Goal: Register for event/course

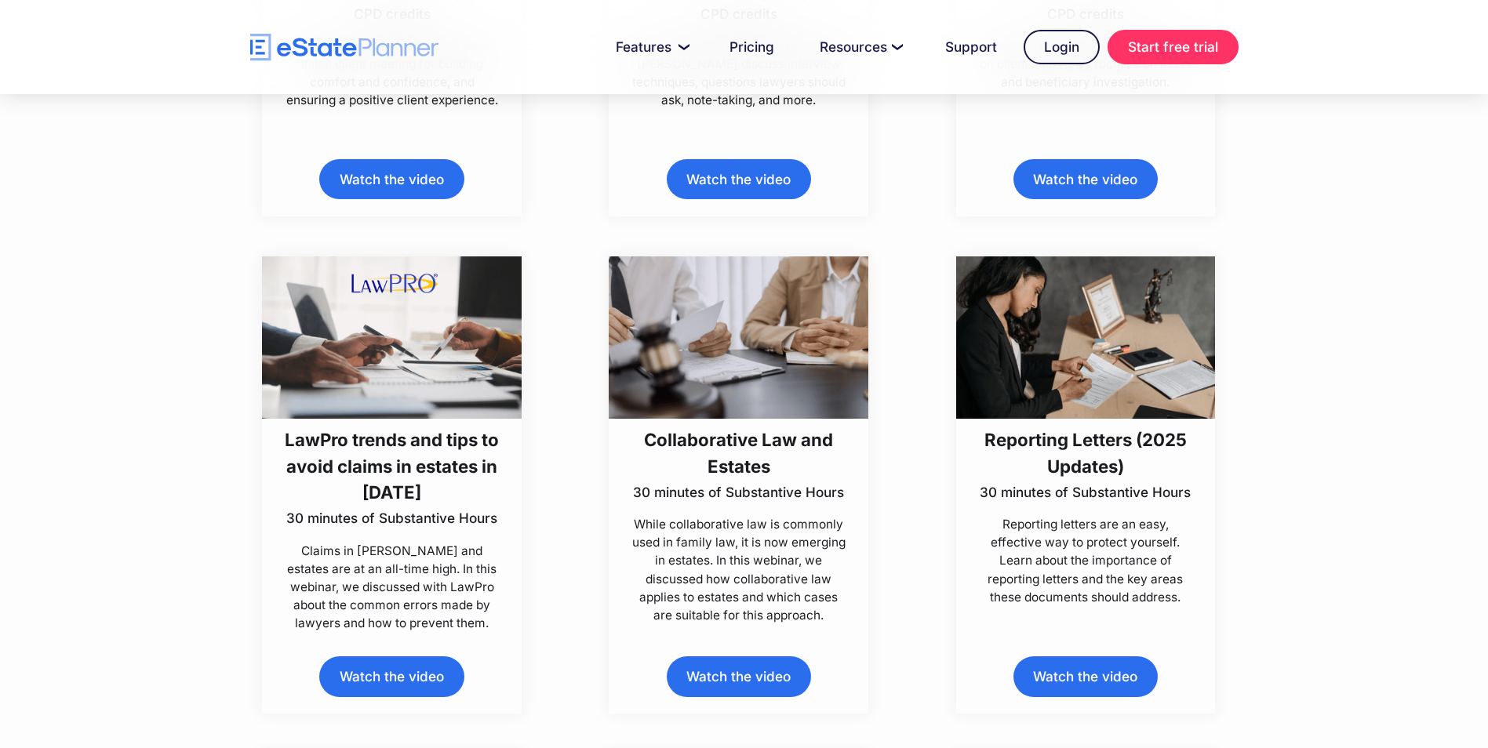
scroll to position [784, 0]
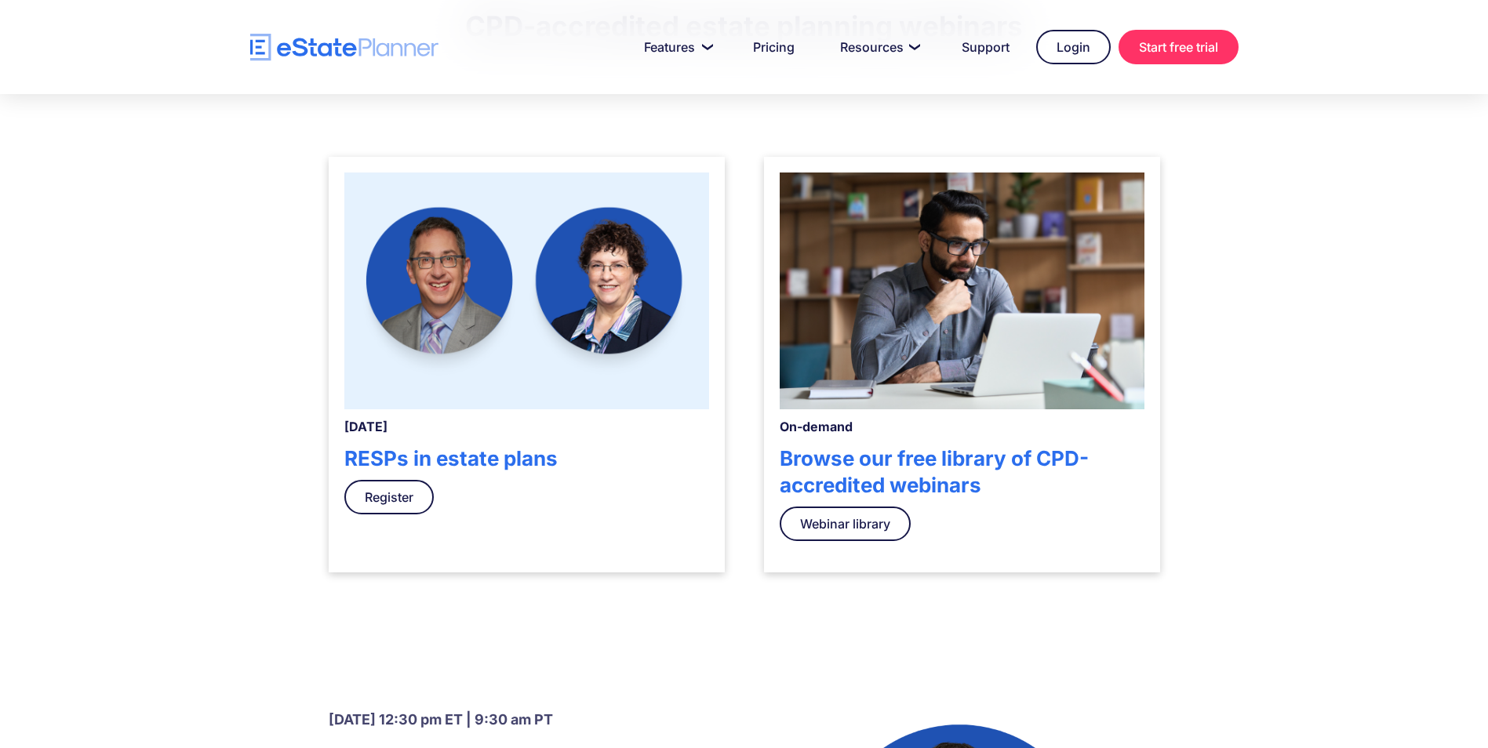
scroll to position [443, 0]
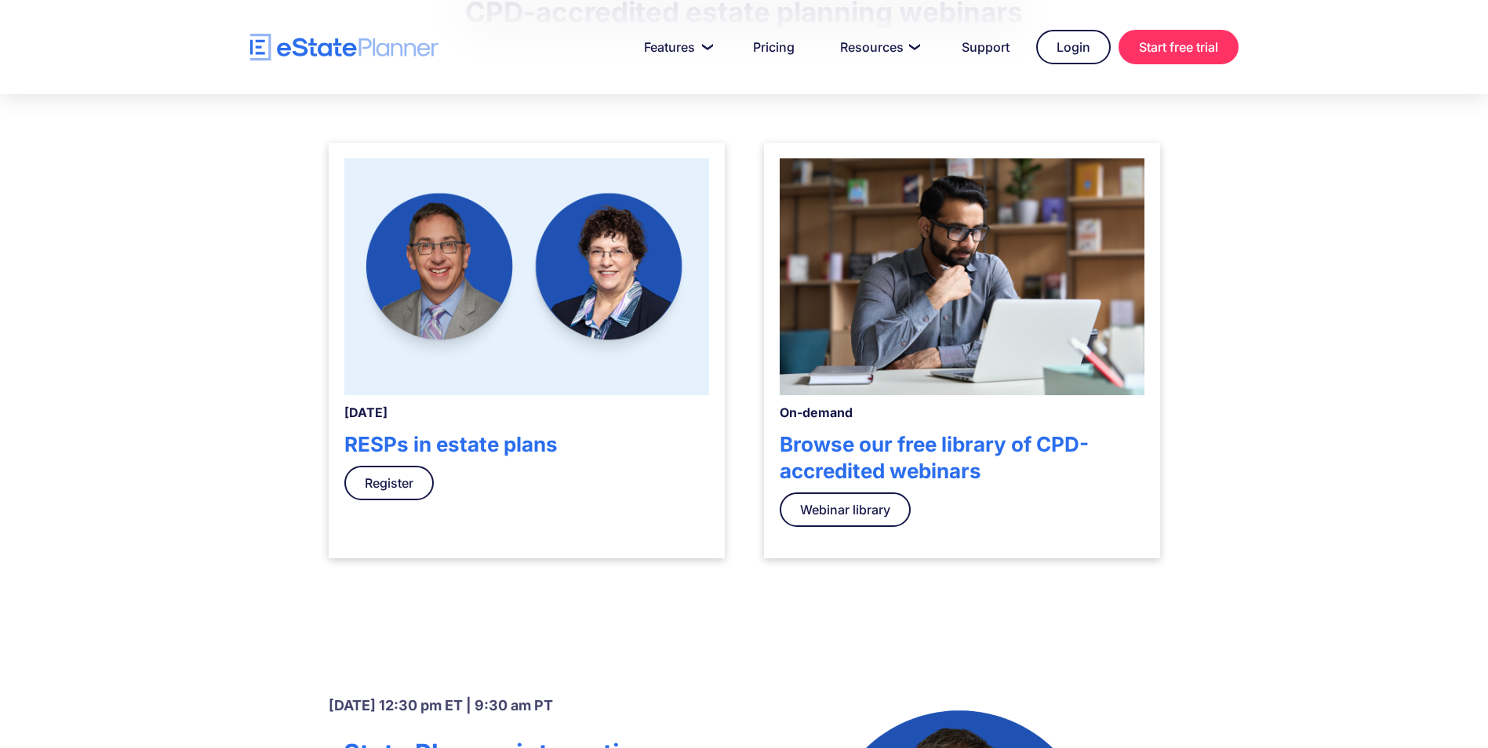
click at [616, 439] on h4 "RESPs in estate plans" at bounding box center [526, 444] width 365 height 27
click at [875, 526] on link "Webinar library" at bounding box center [845, 510] width 131 height 35
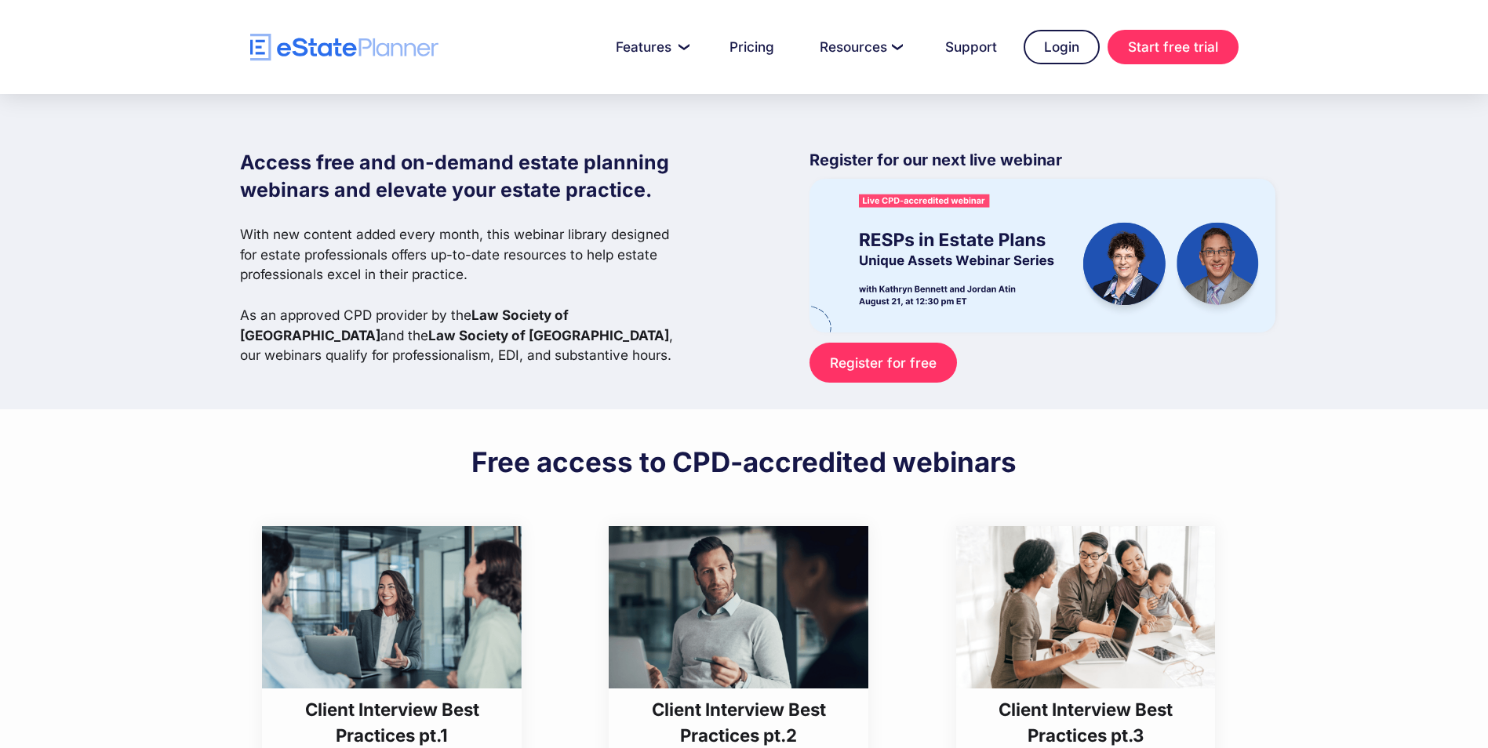
click at [861, 362] on link "Register for free" at bounding box center [882, 363] width 147 height 40
